Goal: Task Accomplishment & Management: Use online tool/utility

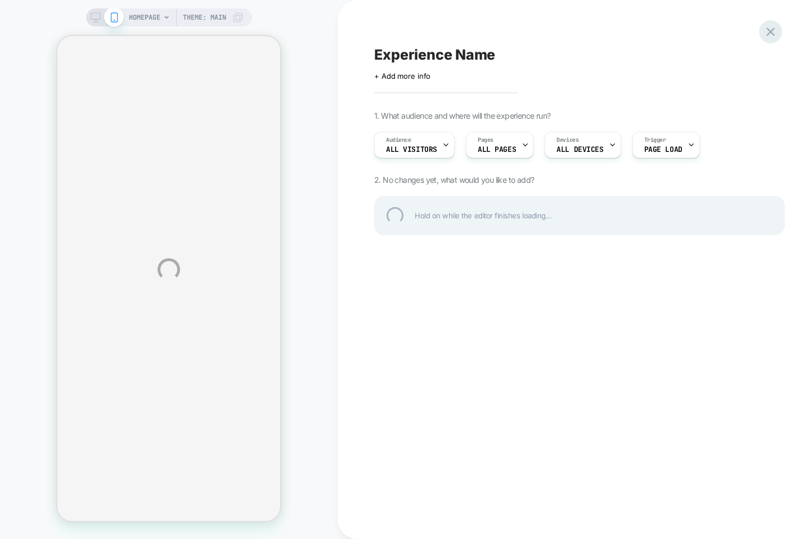
click at [766, 32] on div at bounding box center [770, 31] width 23 height 23
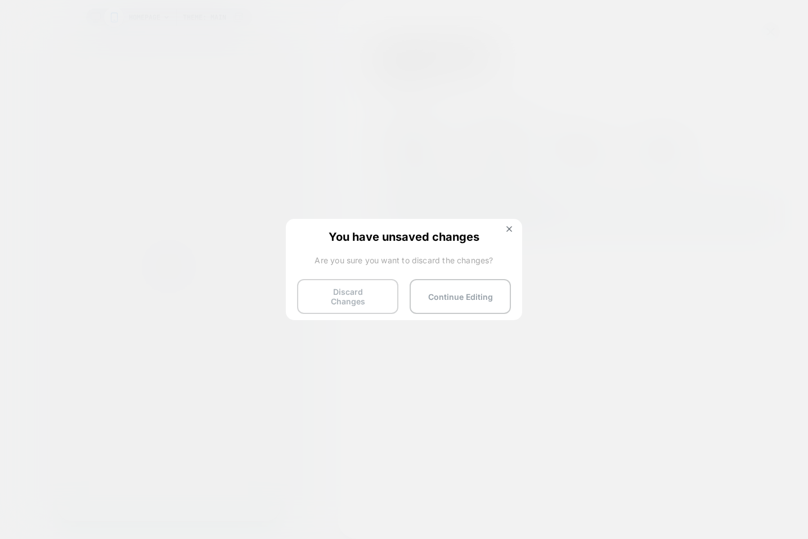
click at [370, 293] on button "Discard Changes" at bounding box center [347, 296] width 101 height 35
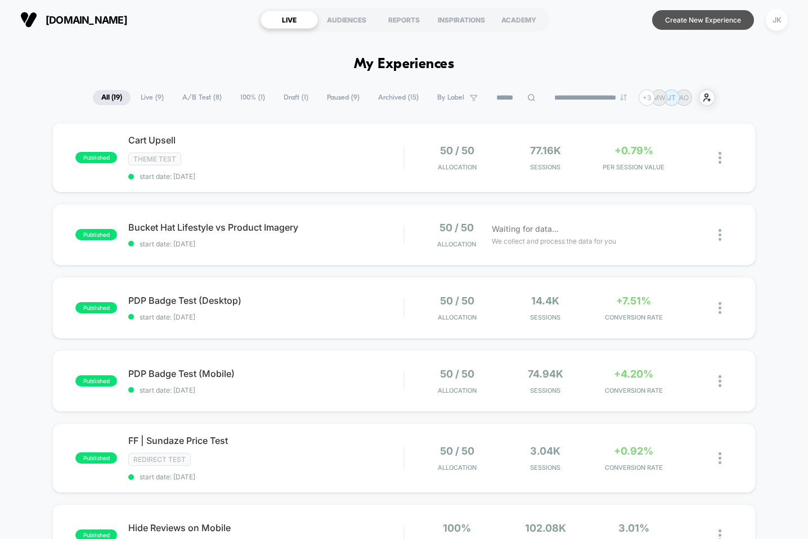
click at [658, 22] on button "Create New Experience" at bounding box center [703, 20] width 102 height 20
